Goal: Task Accomplishment & Management: Complete application form

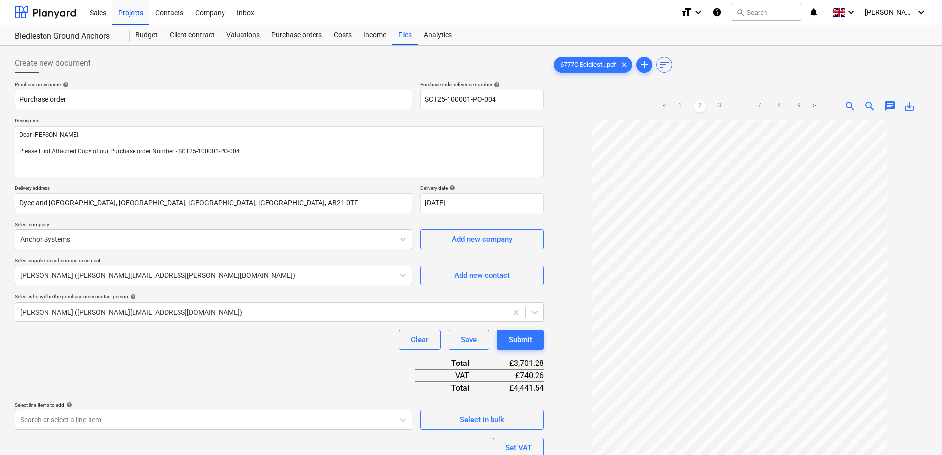
scroll to position [100, 0]
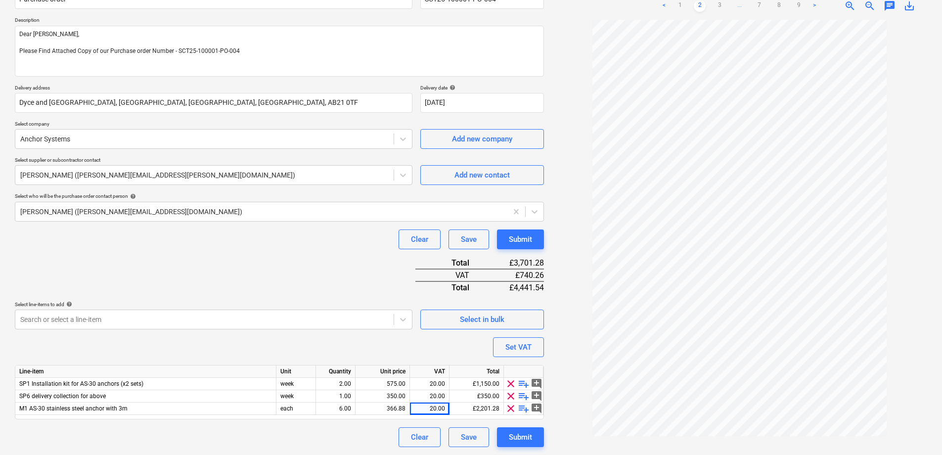
click at [199, 258] on div "Purchase order name help Purchase order Purchase order reference number help SC…" at bounding box center [279, 214] width 529 height 466
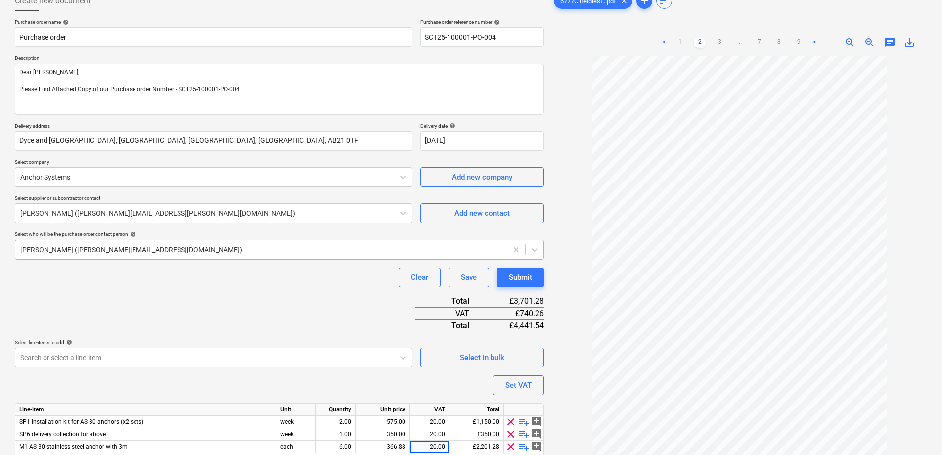
scroll to position [1, 0]
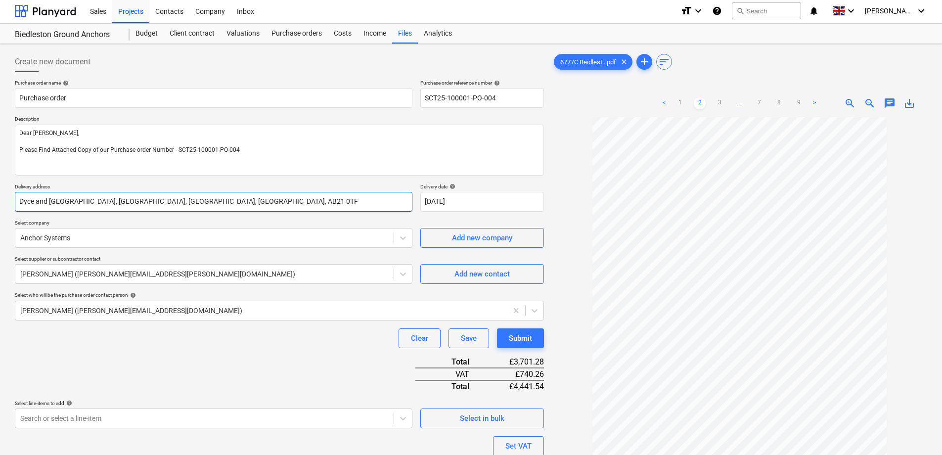
click at [260, 201] on input "Dyce and [GEOGRAPHIC_DATA], [GEOGRAPHIC_DATA], [GEOGRAPHIC_DATA], [GEOGRAPHIC_D…" at bounding box center [214, 202] width 398 height 20
drag, startPoint x: 259, startPoint y: 201, endPoint x: -11, endPoint y: 214, distance: 270.8
click at [0, 214] on html "Sales Projects Contacts Company Inbox format_size keyboard_arrow_down help sear…" at bounding box center [471, 226] width 942 height 455
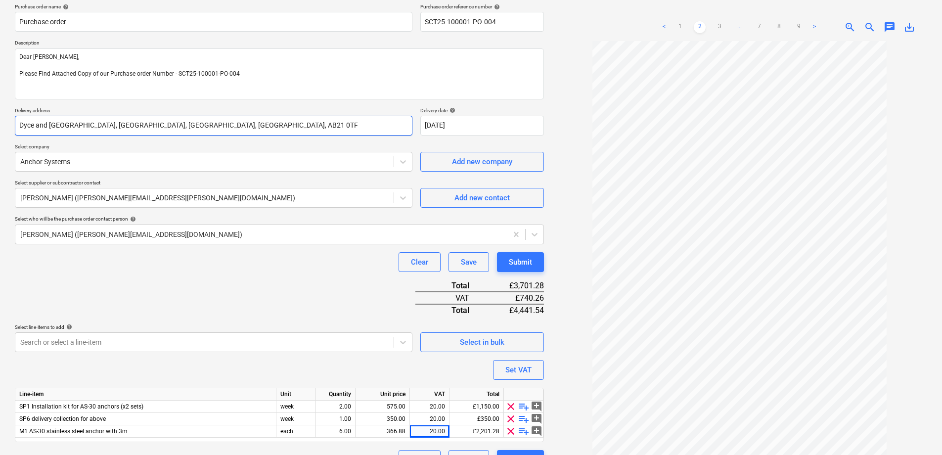
scroll to position [100, 0]
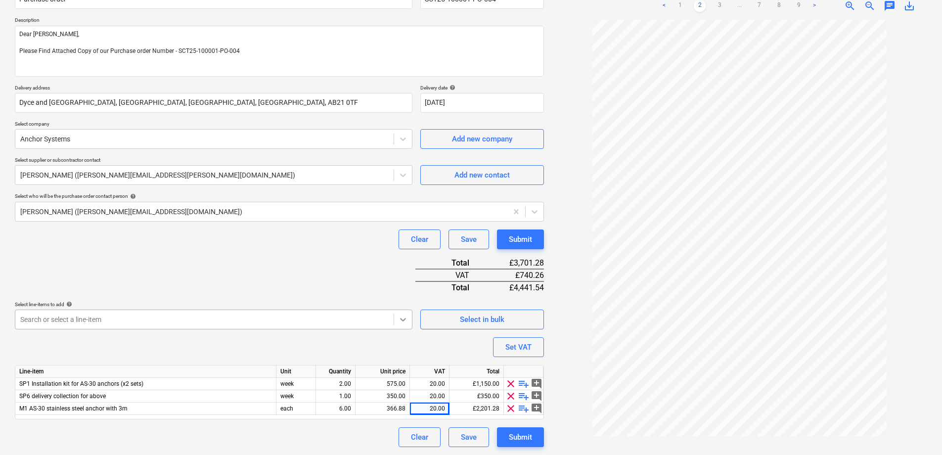
click at [403, 319] on body "Sales Projects Contacts Company Inbox format_size keyboard_arrow_down help sear…" at bounding box center [471, 127] width 942 height 455
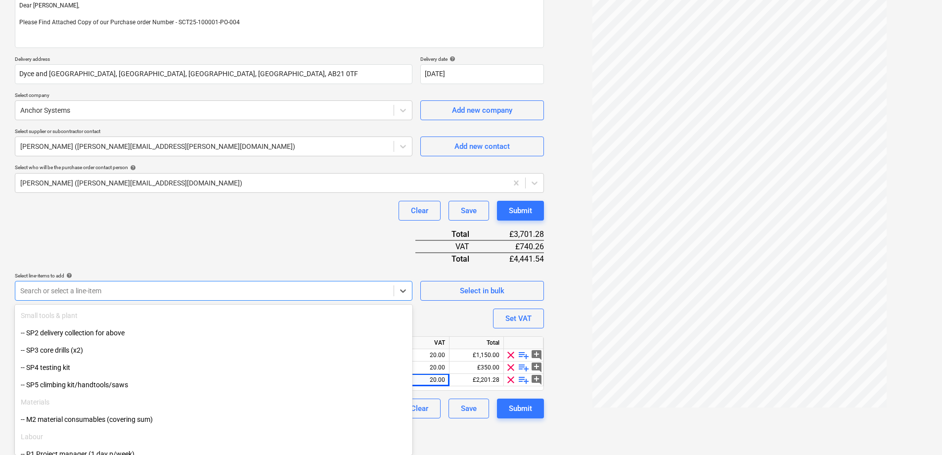
scroll to position [148, 0]
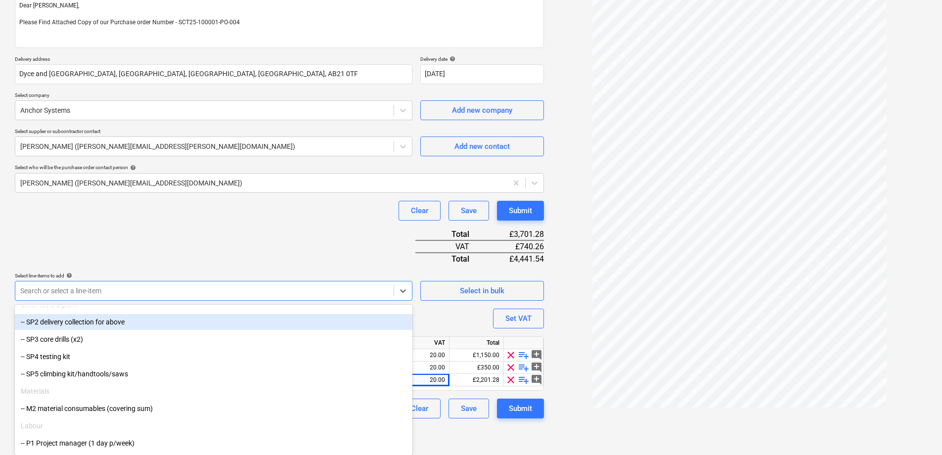
click at [169, 241] on div "Purchase order name help Purchase order Purchase order reference number help SC…" at bounding box center [279, 185] width 529 height 466
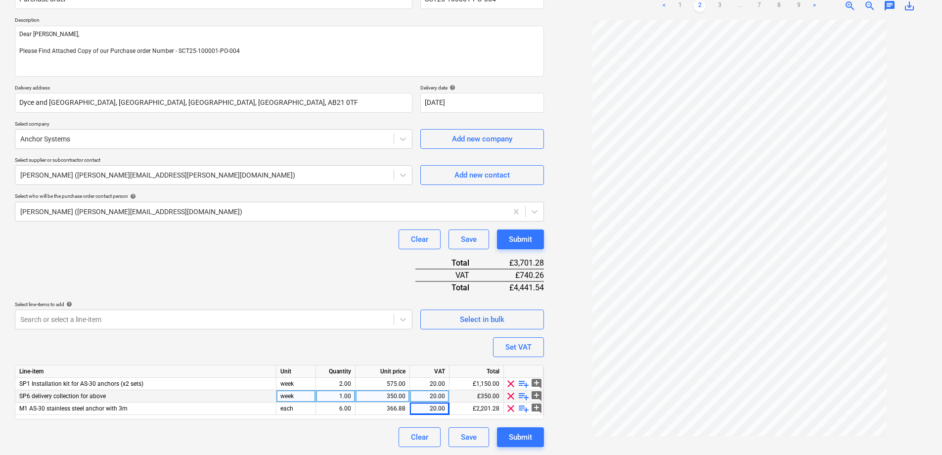
click at [309, 396] on div "week" at bounding box center [296, 396] width 40 height 12
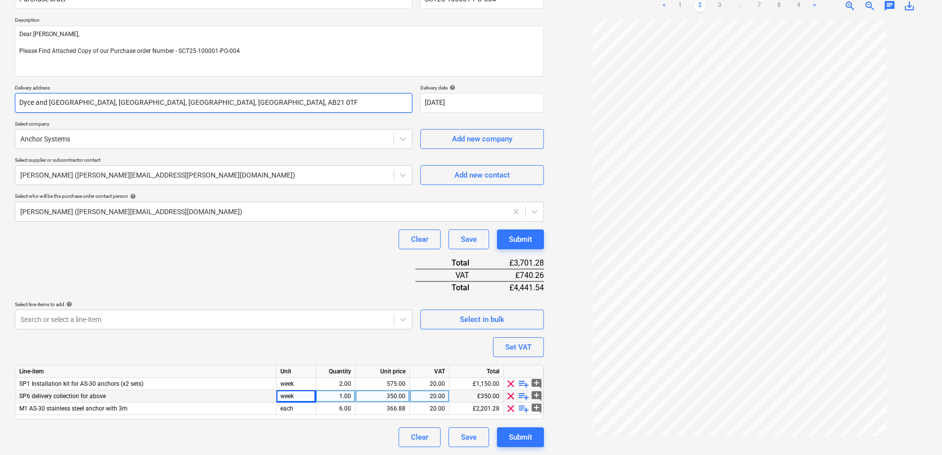
type textarea "x"
drag, startPoint x: 258, startPoint y: 102, endPoint x: 11, endPoint y: 110, distance: 246.9
click at [11, 110] on div "Create new document Purchase order name help Purchase order Purchase order refe…" at bounding box center [279, 200] width 537 height 502
paste input "[GEOGRAPHIC_DATA], [GEOGRAPHIC_DATA], [GEOGRAPHIC_DATA], ML10 6QL)"
type input "[GEOGRAPHIC_DATA], [GEOGRAPHIC_DATA], [GEOGRAPHIC_DATA], ML10 6QL)"
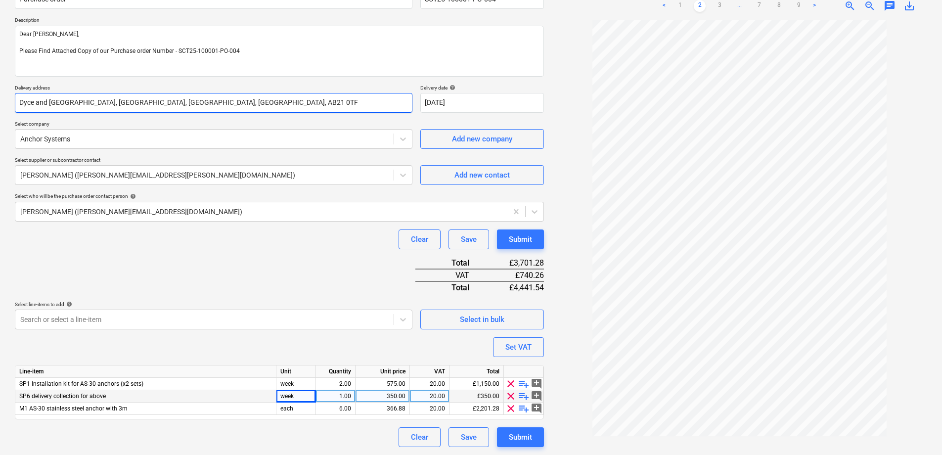
type textarea "x"
type input "[GEOGRAPHIC_DATA], [GEOGRAPHIC_DATA], [GEOGRAPHIC_DATA], ML10 6QL)"
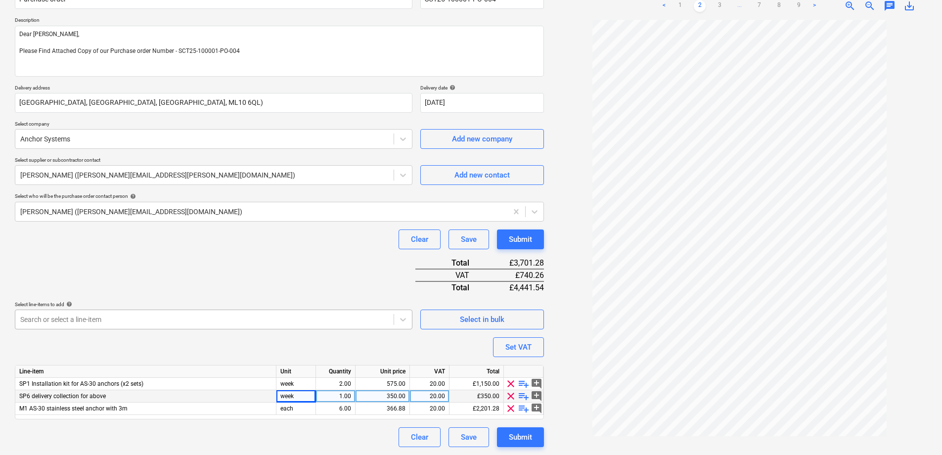
drag, startPoint x: 189, startPoint y: 279, endPoint x: 193, endPoint y: 321, distance: 42.7
click at [189, 279] on div "Purchase order name help Purchase order Purchase order reference number help SC…" at bounding box center [279, 214] width 529 height 466
click at [513, 434] on div "Submit" at bounding box center [520, 437] width 23 height 13
type textarea "x"
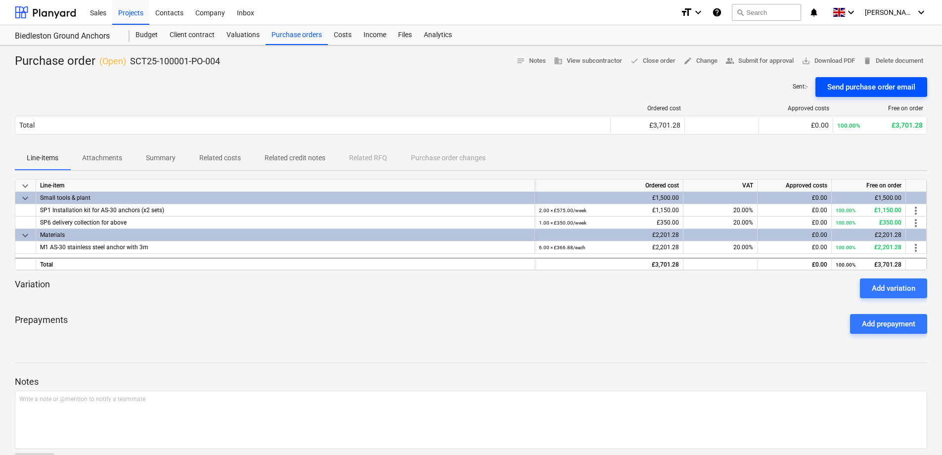
click at [858, 94] on button "Send purchase order email" at bounding box center [871, 87] width 112 height 20
click at [813, 64] on span "save_alt Download PDF" at bounding box center [827, 60] width 53 height 11
click at [508, 97] on div "Ordered cost Approved costs Free on order Total £3,701.28 £0.00 100.00% £3,701.…" at bounding box center [471, 121] width 912 height 49
click at [761, 60] on span "people_alt Submit for approval" at bounding box center [759, 60] width 68 height 11
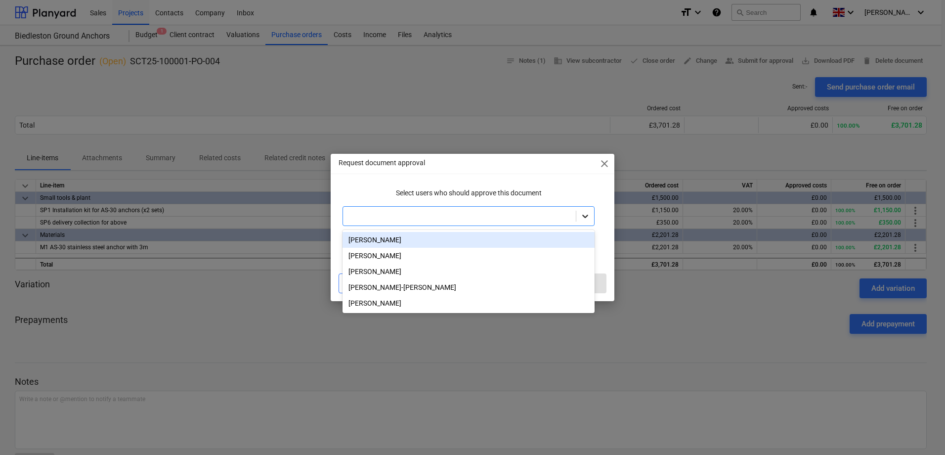
click at [584, 214] on icon at bounding box center [585, 216] width 10 height 10
click at [512, 242] on div "[PERSON_NAME]" at bounding box center [469, 240] width 252 height 16
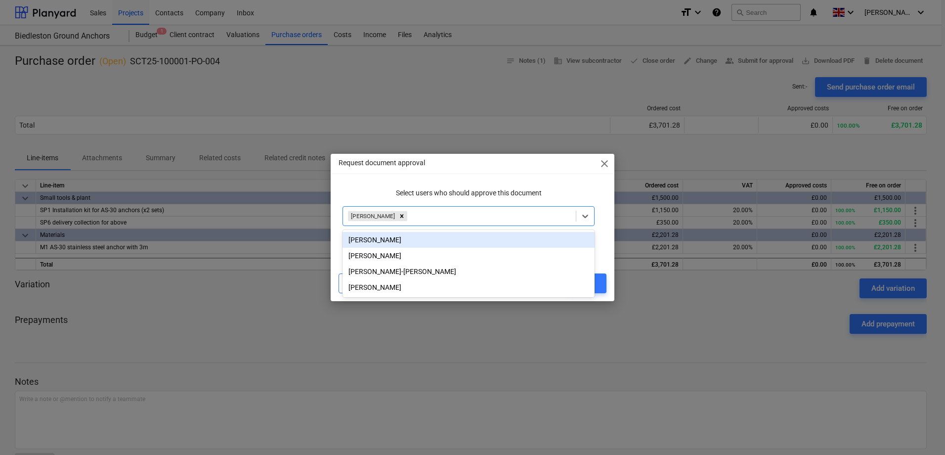
click at [428, 245] on div "[PERSON_NAME]" at bounding box center [469, 240] width 252 height 16
click at [417, 244] on div "[PERSON_NAME]" at bounding box center [469, 240] width 252 height 16
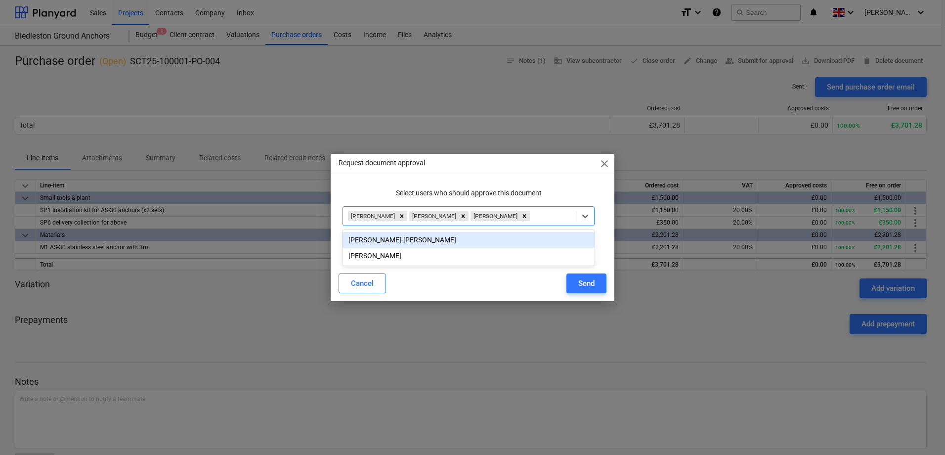
click at [417, 244] on div "[PERSON_NAME]-[PERSON_NAME]" at bounding box center [469, 240] width 252 height 16
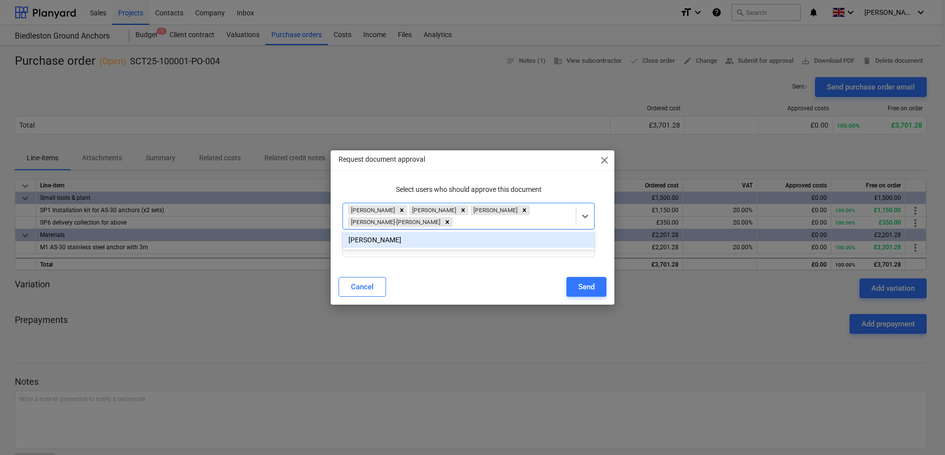
click at [417, 244] on div "[PERSON_NAME]" at bounding box center [469, 240] width 252 height 16
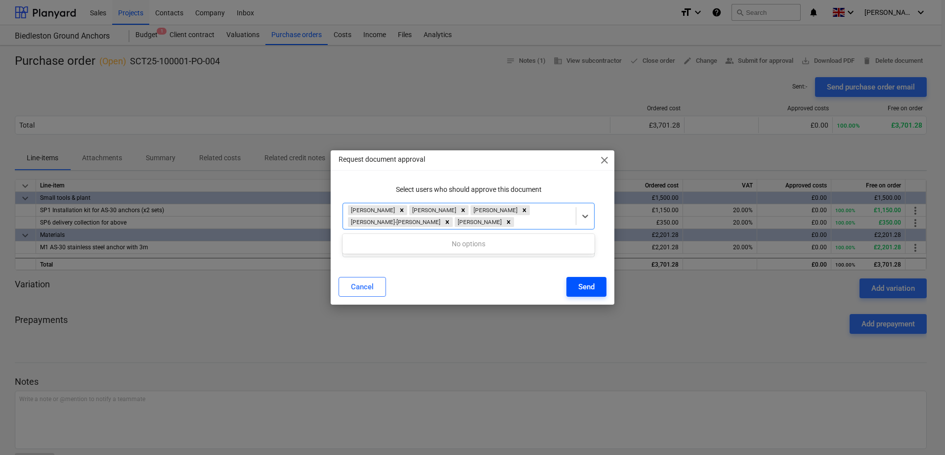
click at [580, 287] on div "Send" at bounding box center [586, 286] width 16 height 13
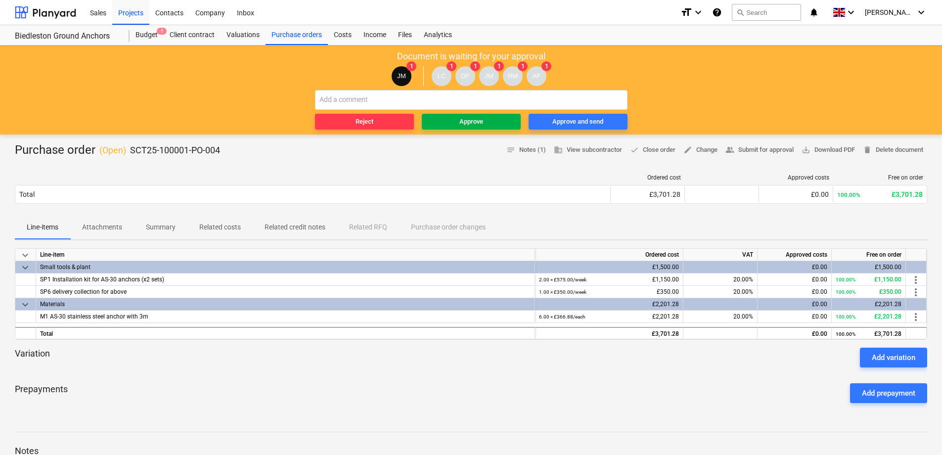
click at [453, 123] on span "Approve" at bounding box center [471, 121] width 91 height 11
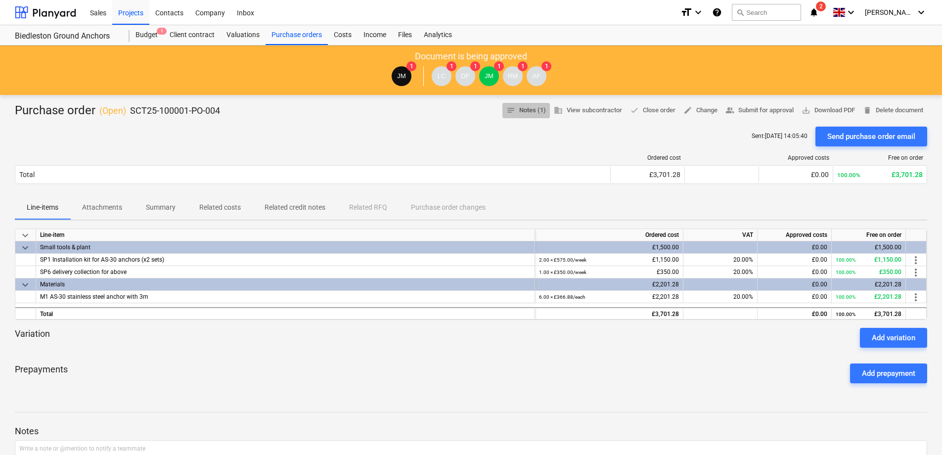
click at [533, 112] on span "notes Notes (1)" at bounding box center [526, 110] width 40 height 11
click at [522, 113] on span "notes Notes (1)" at bounding box center [526, 110] width 40 height 11
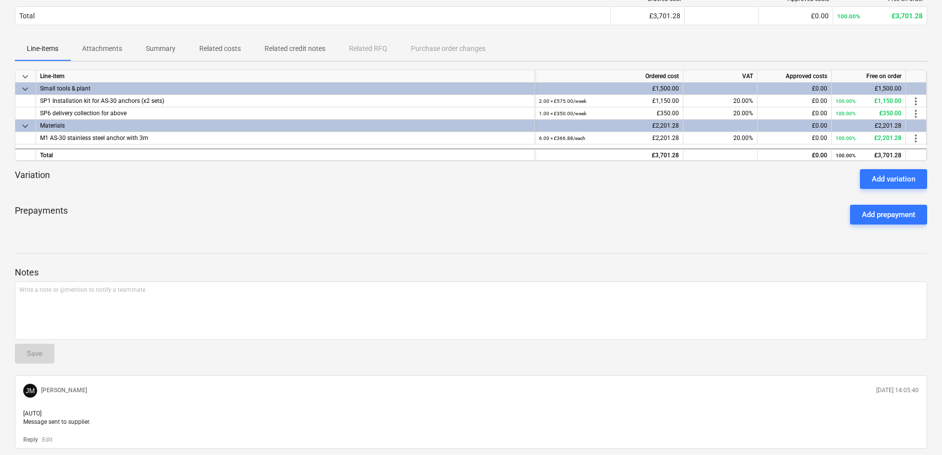
scroll to position [192, 0]
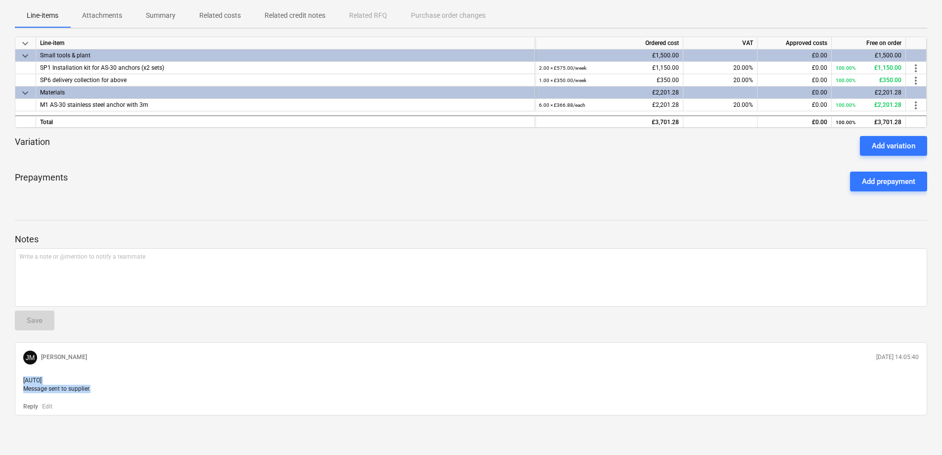
drag, startPoint x: 100, startPoint y: 392, endPoint x: -4, endPoint y: 369, distance: 106.7
click at [0, 263] on html "Sales Projects Contacts Company Inbox format_size keyboard_arrow_down help sear…" at bounding box center [471, 35] width 942 height 455
click at [172, 403] on div "Reply Edit" at bounding box center [470, 406] width 903 height 10
drag, startPoint x: 94, startPoint y: 391, endPoint x: 23, endPoint y: 383, distance: 71.2
click at [23, 383] on p "[AUTO] Message sent to supplier." at bounding box center [470, 384] width 895 height 17
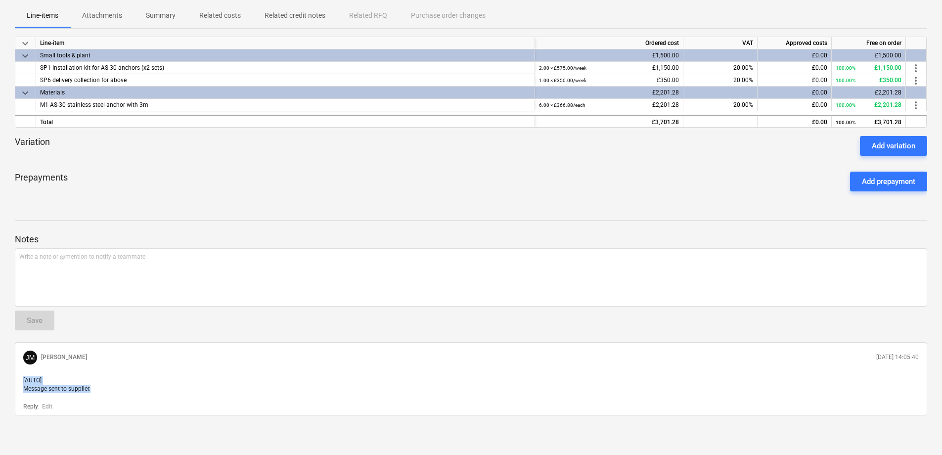
drag, startPoint x: 23, startPoint y: 383, endPoint x: 128, endPoint y: 381, distance: 104.8
click at [128, 381] on p "[AUTO] Message sent to supplier." at bounding box center [470, 384] width 895 height 17
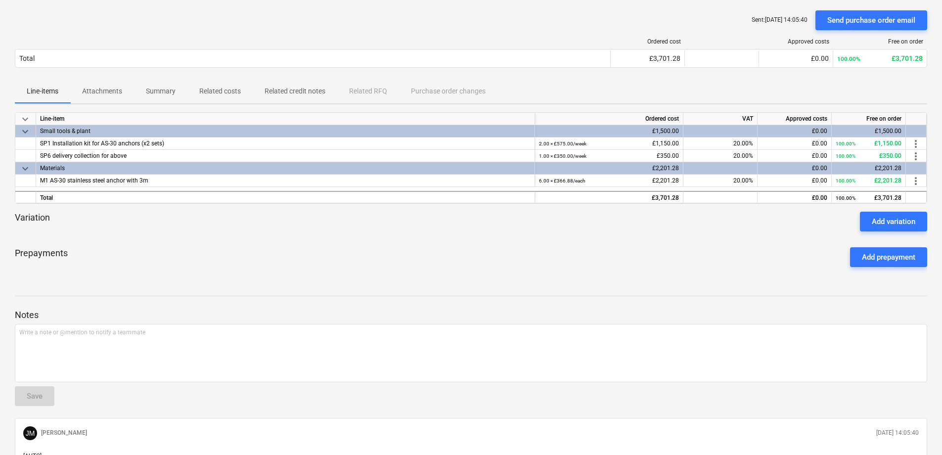
scroll to position [0, 0]
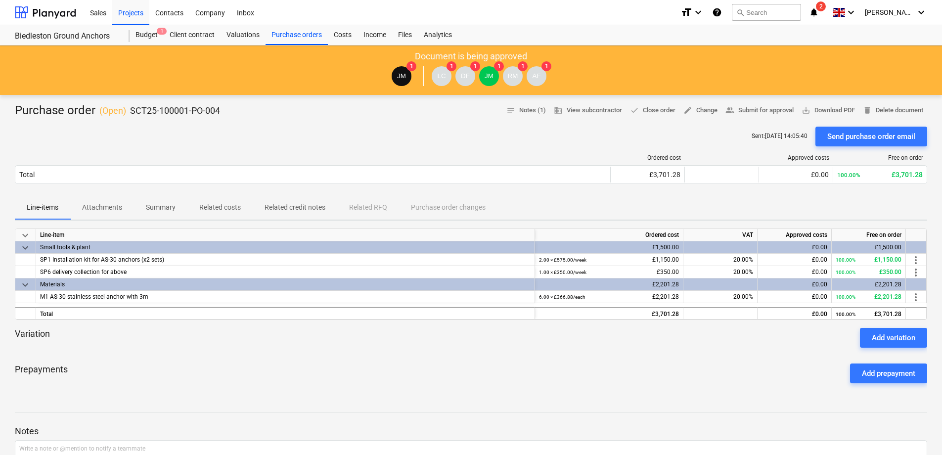
click at [21, 287] on span "keyboard_arrow_down" at bounding box center [25, 285] width 12 height 12
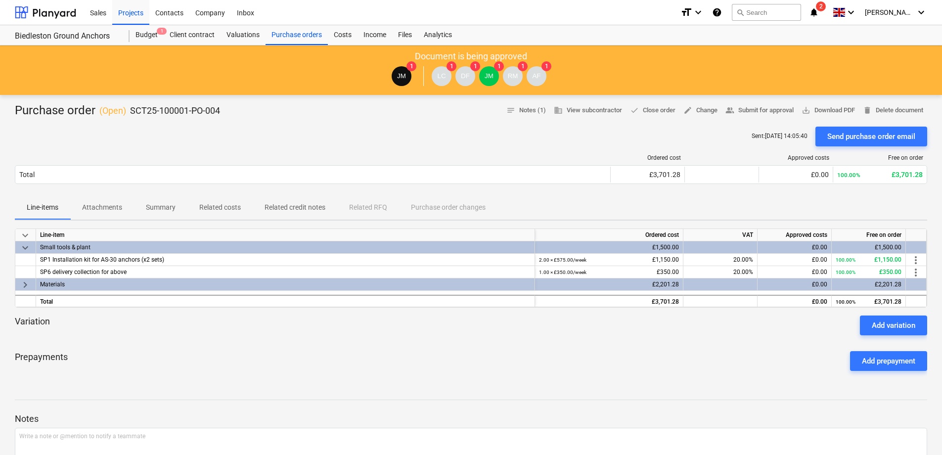
click at [22, 253] on div "keyboard_arrow_down" at bounding box center [25, 247] width 21 height 12
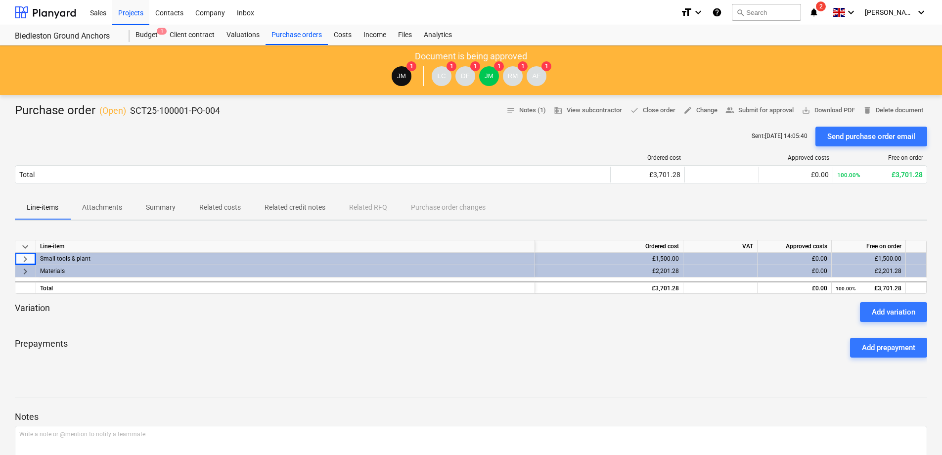
click at [28, 272] on span "keyboard_arrow_right" at bounding box center [25, 272] width 12 height 12
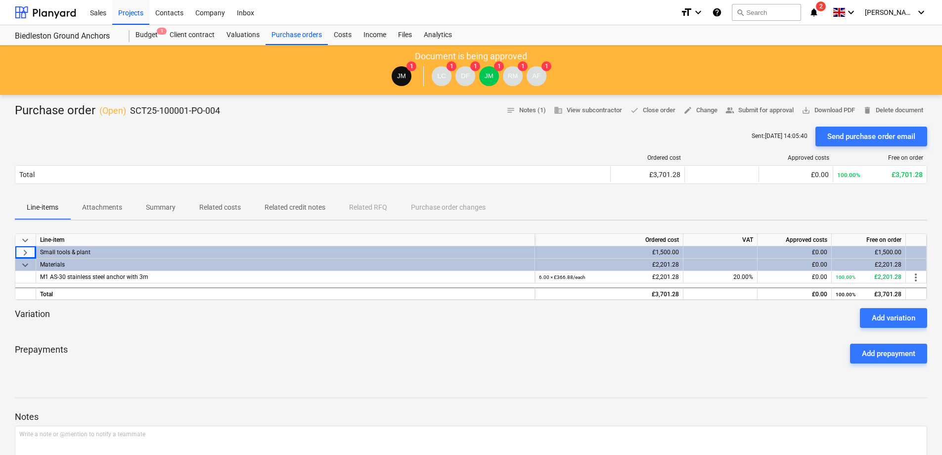
click at [28, 257] on span "keyboard_arrow_right" at bounding box center [25, 253] width 12 height 12
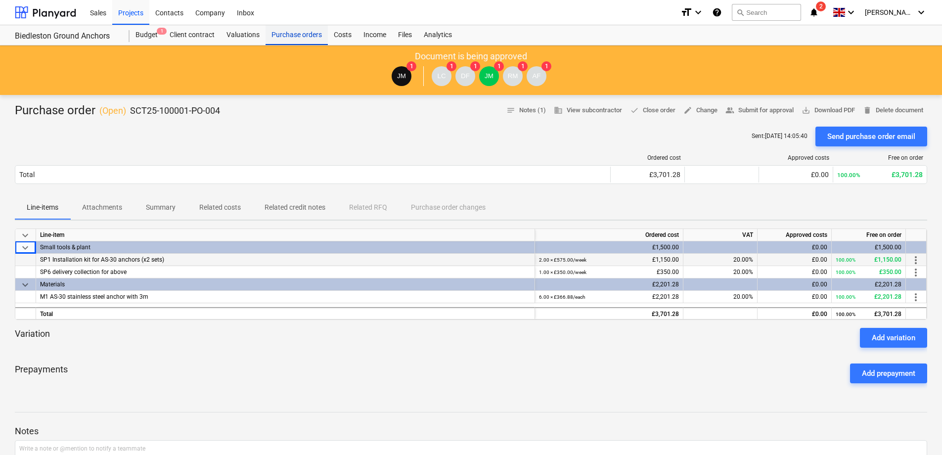
click at [305, 35] on div "Purchase orders" at bounding box center [297, 35] width 62 height 20
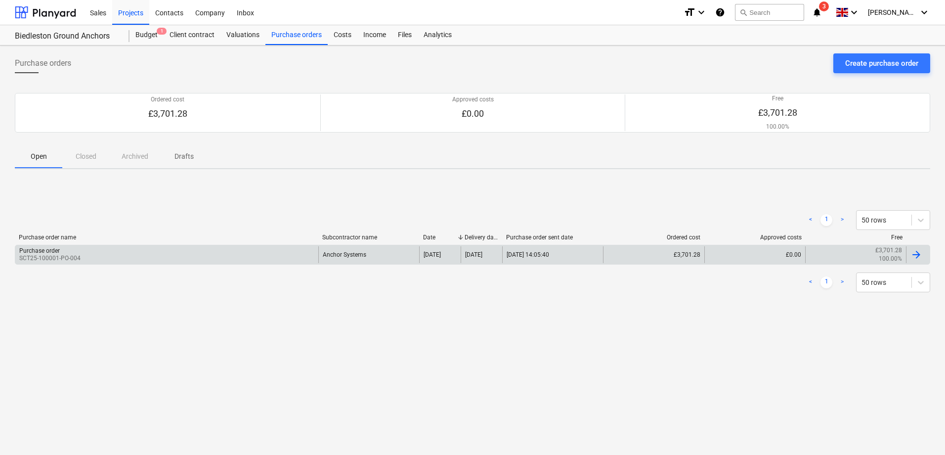
click at [561, 255] on div "[DATE] 14:05:40" at bounding box center [552, 254] width 101 height 17
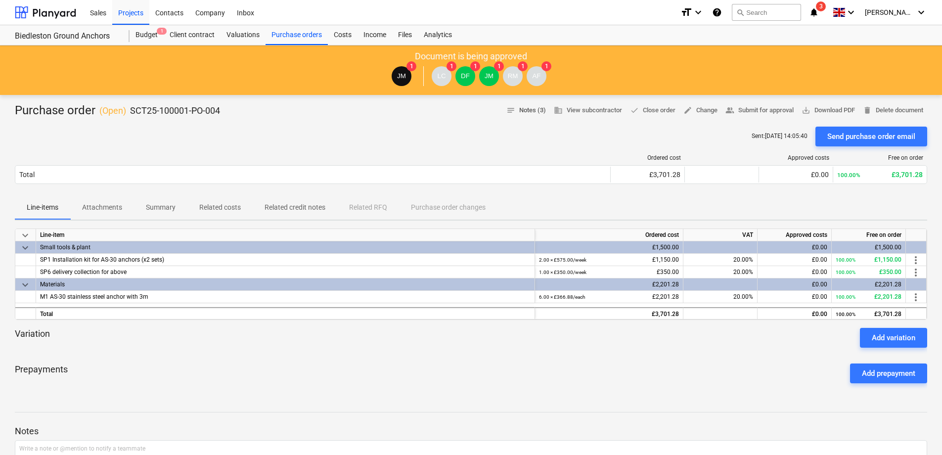
click at [526, 115] on span "notes Notes (3)" at bounding box center [526, 110] width 40 height 11
click at [100, 206] on p "Attachments" at bounding box center [102, 207] width 40 height 10
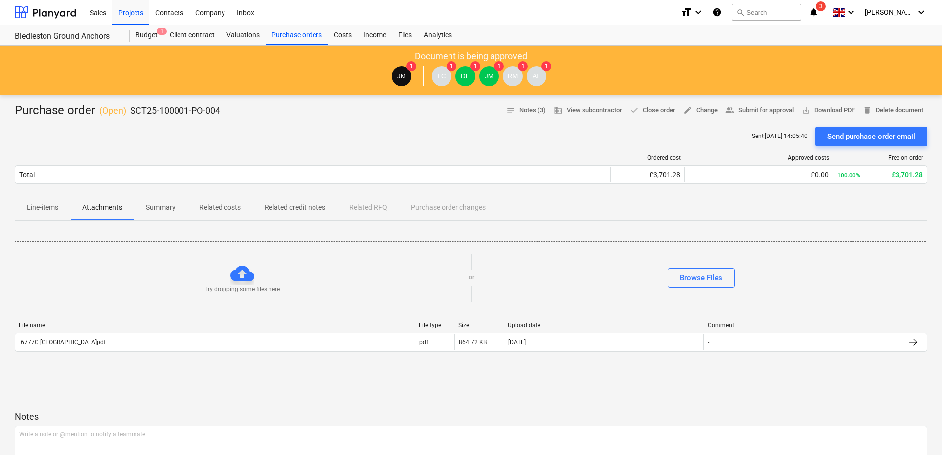
click at [51, 211] on p "Line-items" at bounding box center [43, 207] width 32 height 10
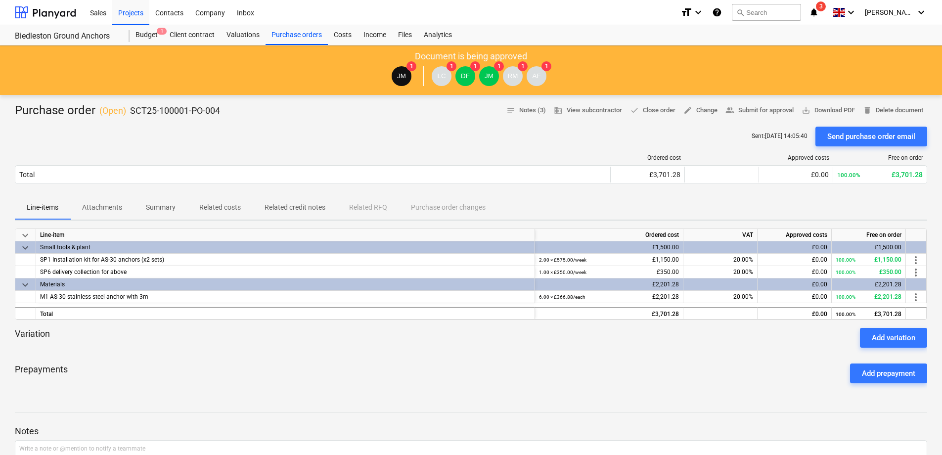
click at [140, 380] on div "Prepayments Add prepayment" at bounding box center [471, 374] width 912 height 36
click at [519, 368] on div "Prepayments Add prepayment" at bounding box center [471, 374] width 912 height 36
click at [318, 400] on div at bounding box center [471, 403] width 912 height 8
click at [30, 284] on span "keyboard_arrow_down" at bounding box center [25, 285] width 12 height 12
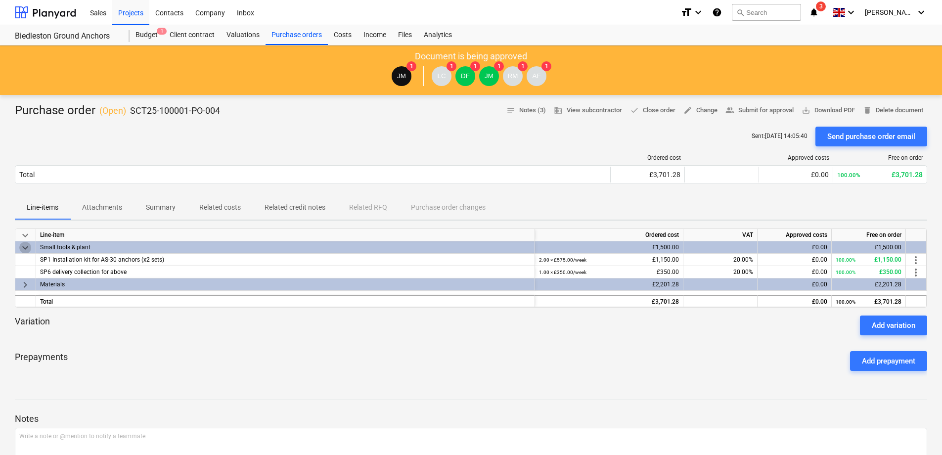
click at [26, 249] on span "keyboard_arrow_down" at bounding box center [25, 248] width 12 height 12
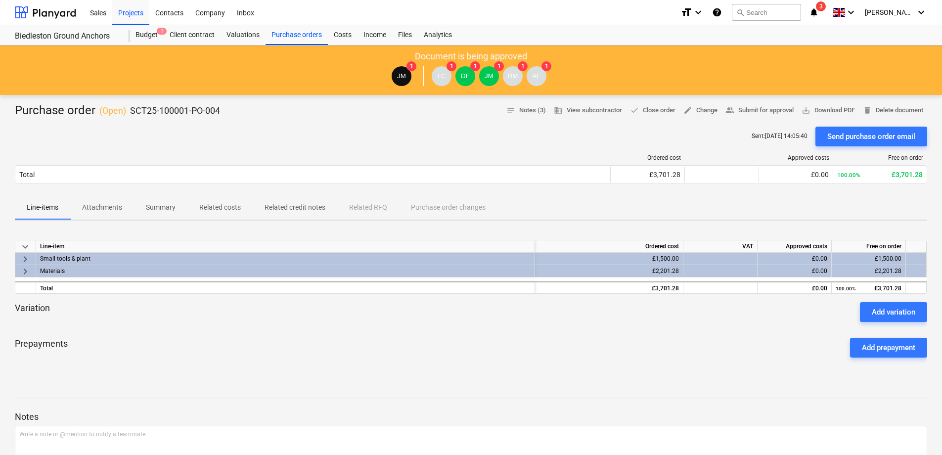
click at [286, 370] on div "keyboard_arrow_down Line-item Ordered cost VAT Approved costs Free on order key…" at bounding box center [471, 302] width 912 height 148
click at [138, 19] on div "Projects" at bounding box center [130, 12] width 37 height 25
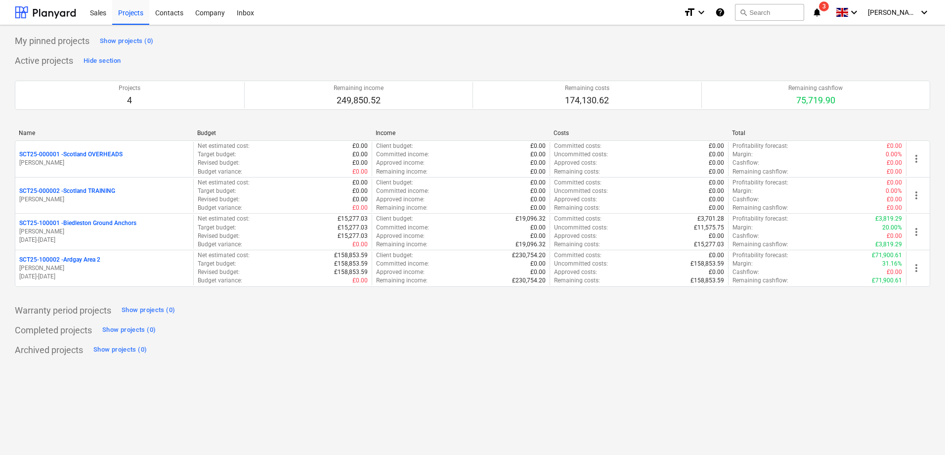
click at [587, 312] on div "Warranty period projects Show projects (0)" at bounding box center [473, 311] width 916 height 16
click at [410, 395] on div "My pinned projects Show projects (0) Active projects Hide section Projects 4 Re…" at bounding box center [472, 240] width 945 height 430
click at [250, 340] on div "My pinned projects Show projects (0) Active projects Hide section Projects 4 Re…" at bounding box center [473, 195] width 916 height 325
